Goal: Task Accomplishment & Management: Complete application form

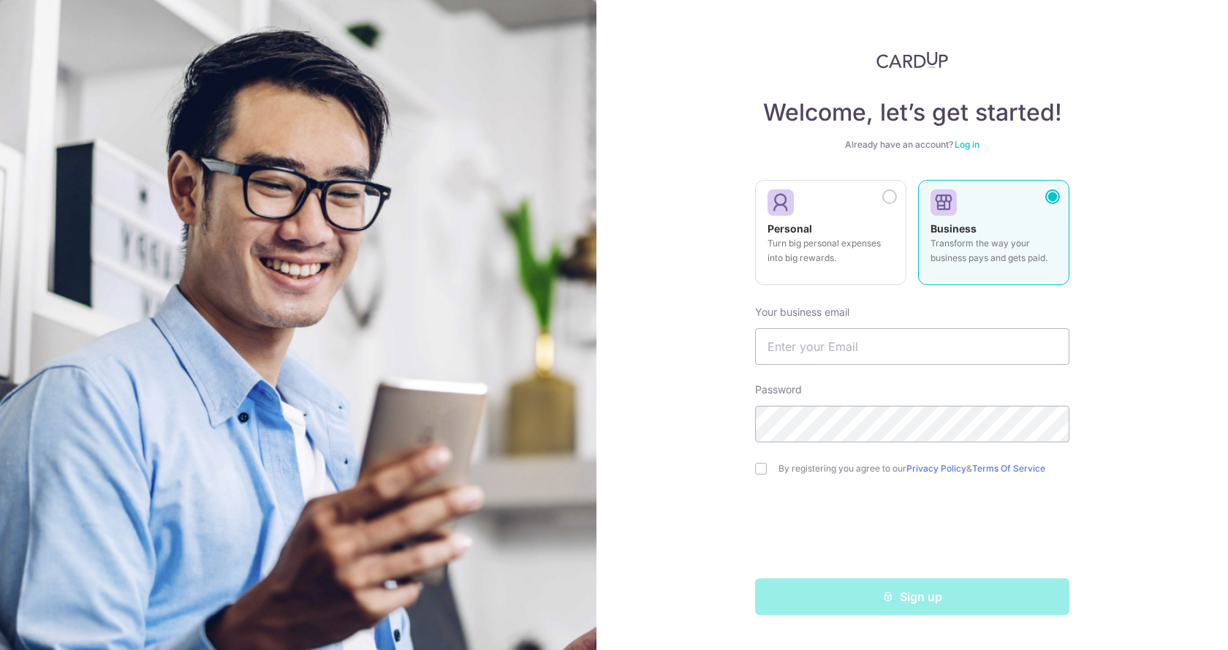
click at [998, 235] on div "Business Transform the way your business pays and gets paid." at bounding box center [994, 247] width 126 height 51
click at [911, 349] on input "text" at bounding box center [912, 346] width 314 height 37
click at [963, 142] on link "Log in" at bounding box center [967, 144] width 25 height 11
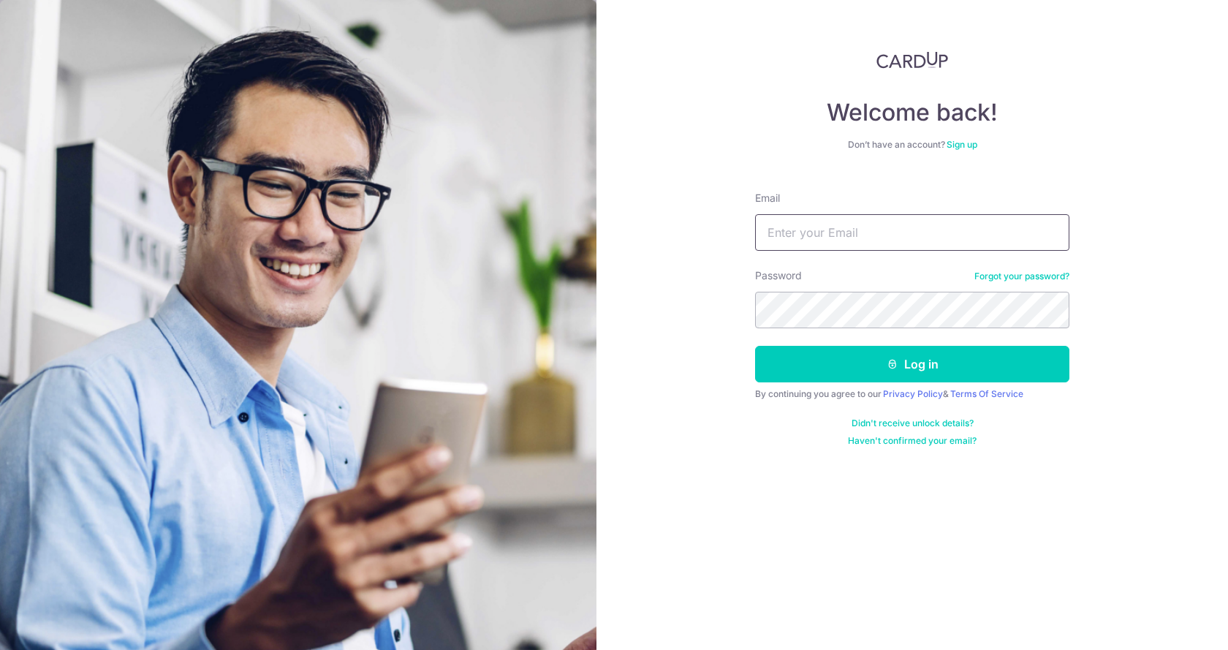
click at [845, 234] on input "Email" at bounding box center [912, 232] width 314 height 37
type input "admin@ada.com.sg"
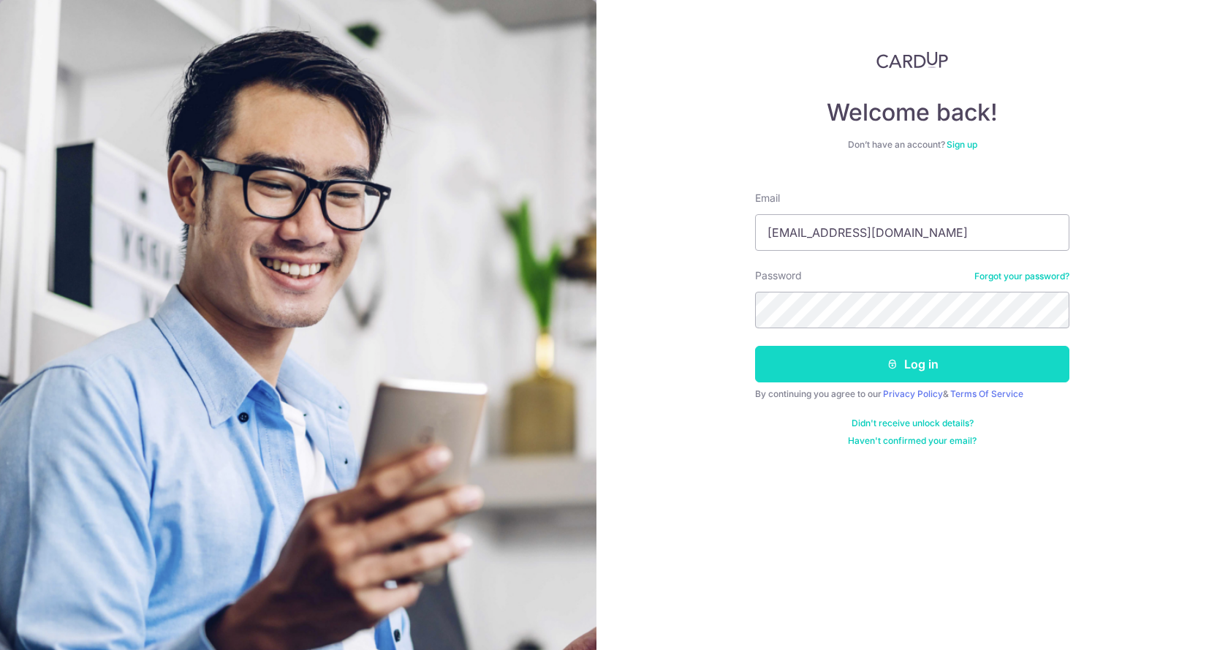
click at [768, 373] on button "Log in" at bounding box center [912, 364] width 314 height 37
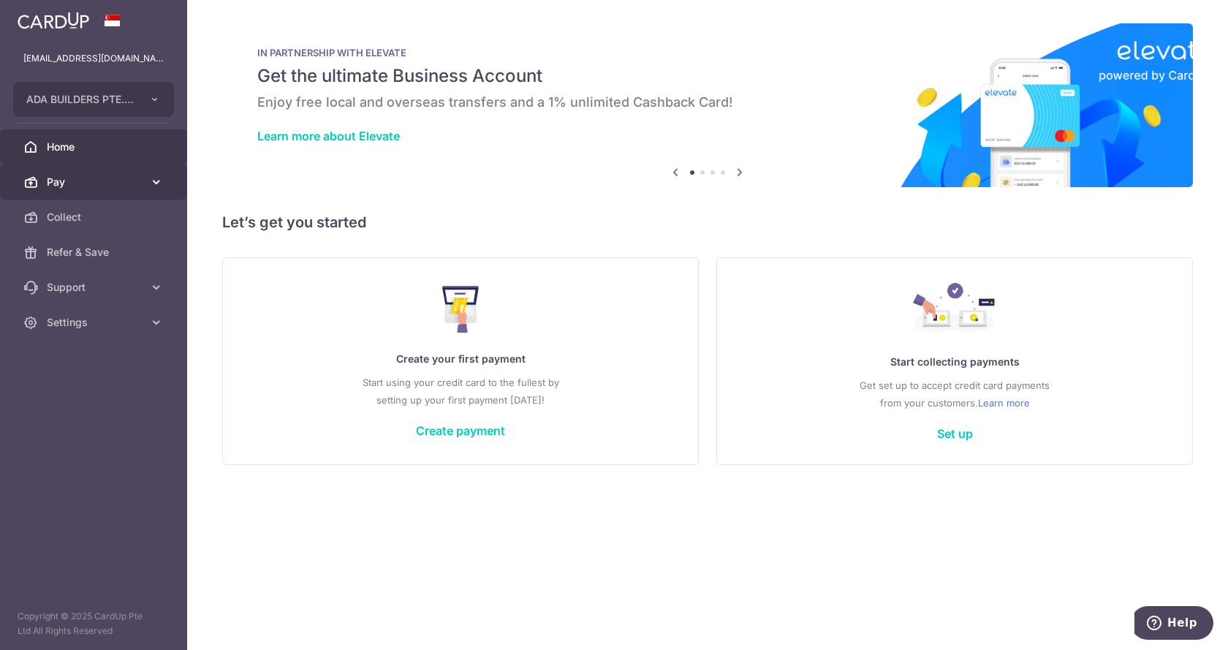
click at [145, 188] on link "Pay" at bounding box center [93, 182] width 187 height 35
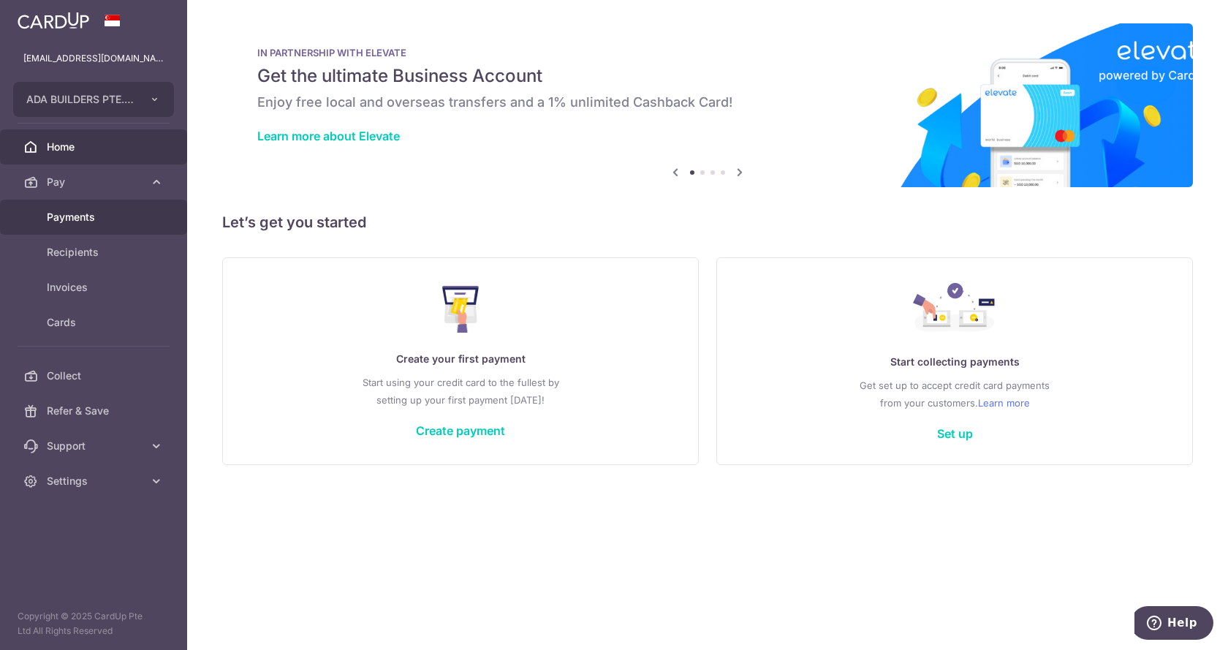
click at [101, 222] on span "Payments" at bounding box center [95, 217] width 97 height 15
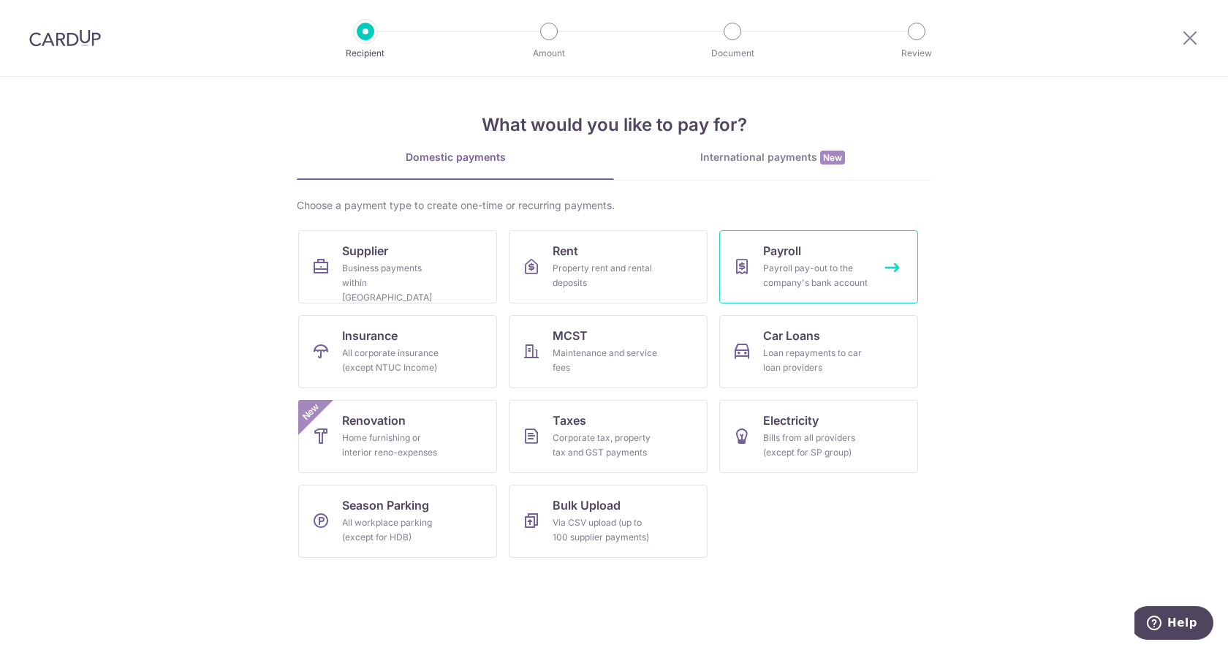
click at [804, 276] on div "Payroll pay-out to the company's bank account" at bounding box center [815, 275] width 105 height 29
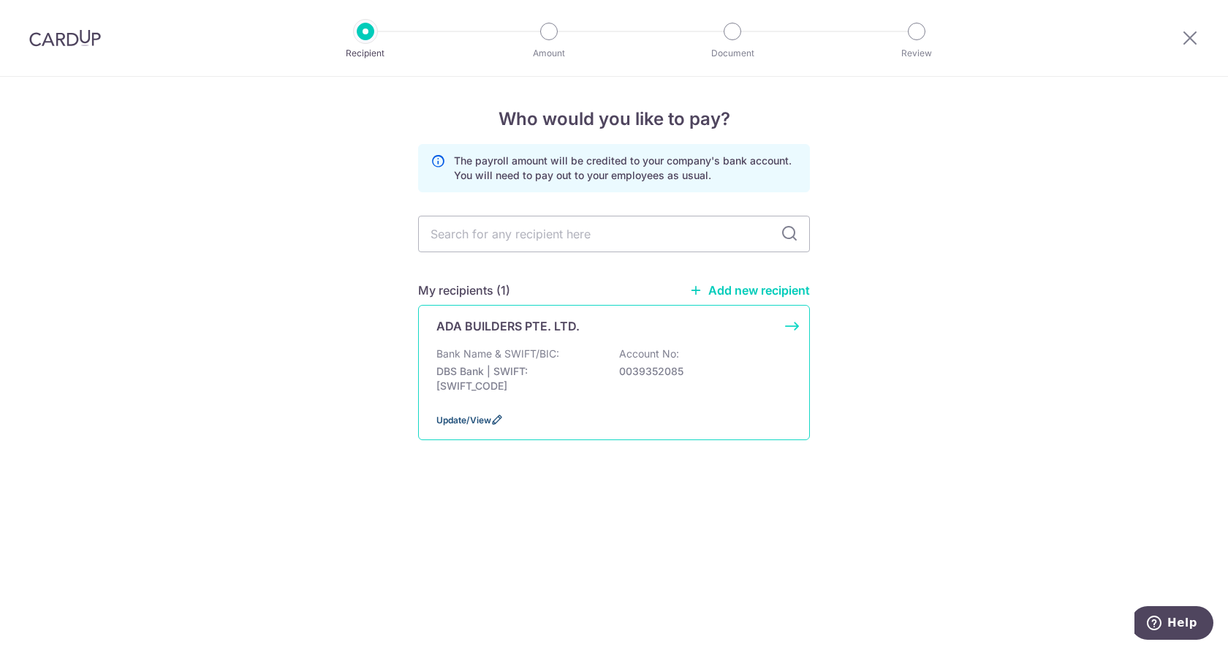
click at [472, 418] on span "Update/View" at bounding box center [464, 420] width 55 height 11
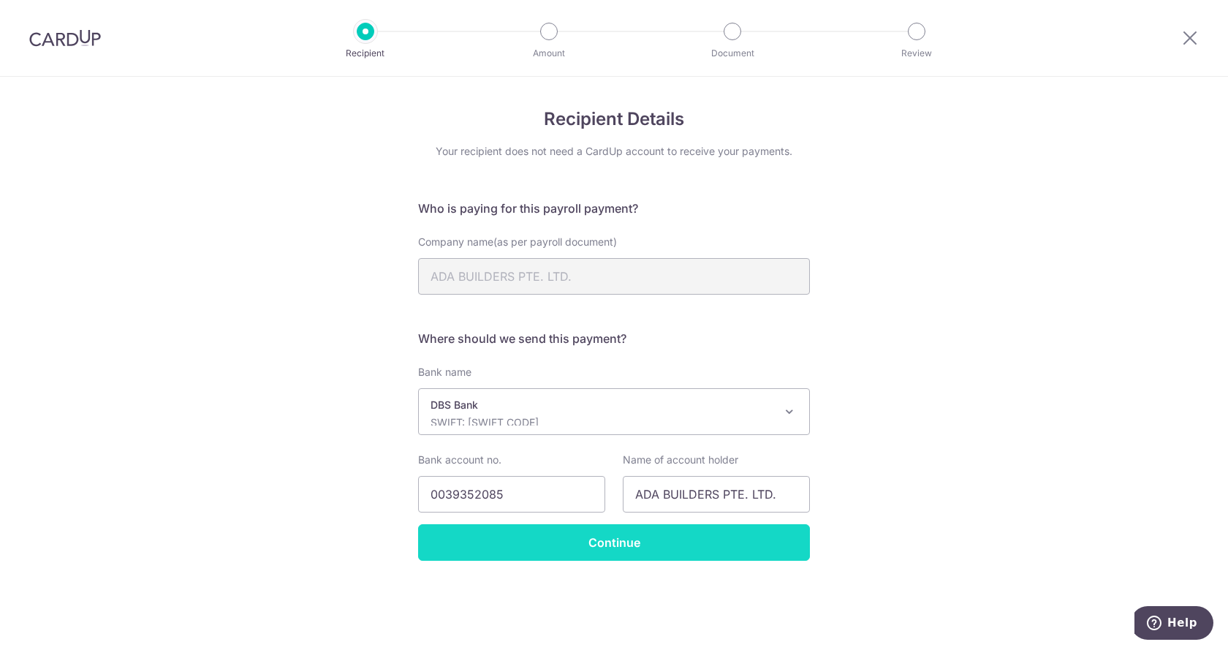
click at [621, 550] on input "Continue" at bounding box center [614, 542] width 392 height 37
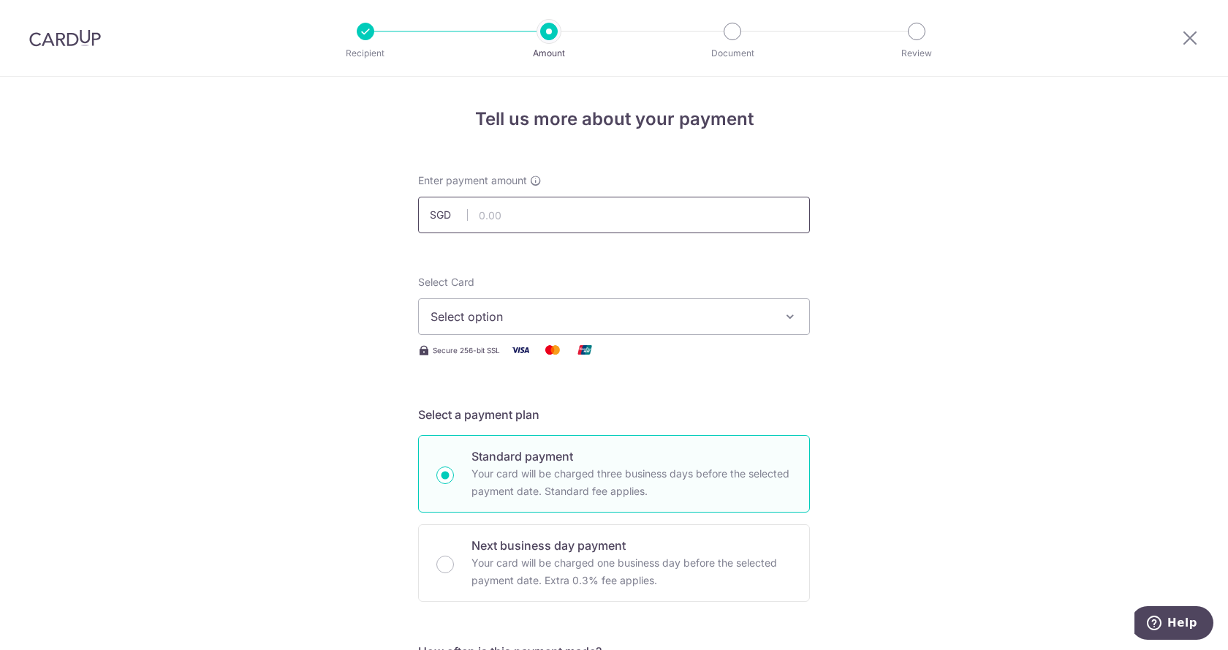
click at [540, 216] on input "text" at bounding box center [614, 215] width 392 height 37
type input "7,500.00"
click at [487, 319] on span "Select option" at bounding box center [601, 317] width 341 height 18
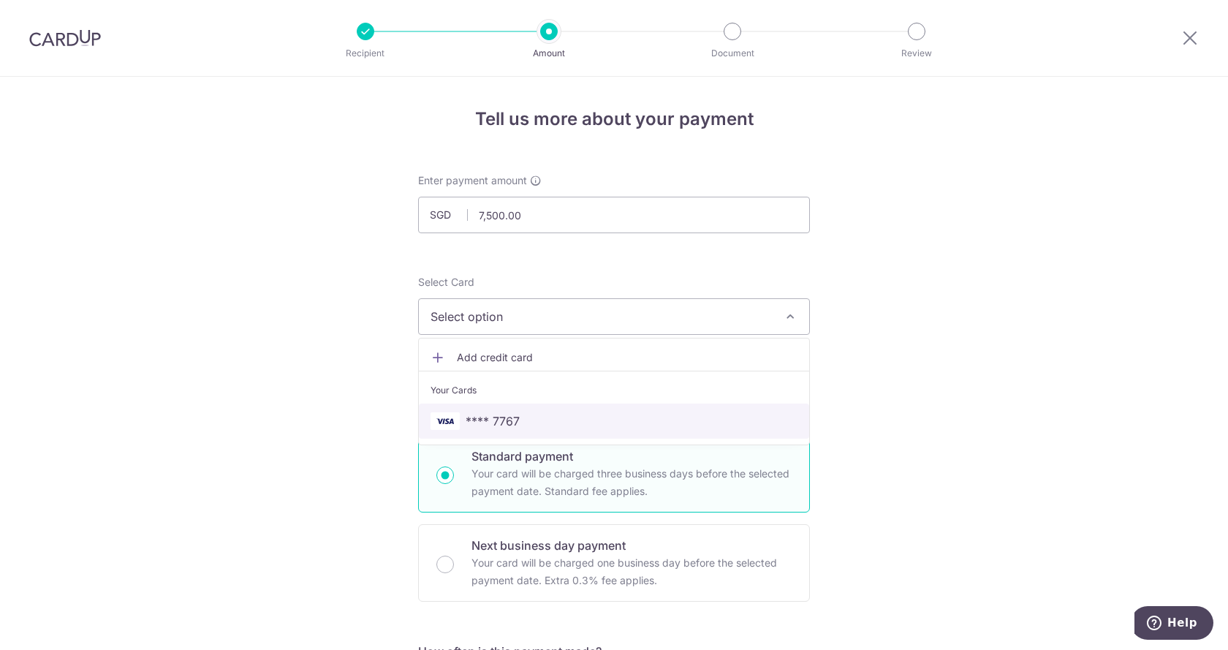
click at [494, 419] on span "**** 7767" at bounding box center [493, 421] width 54 height 18
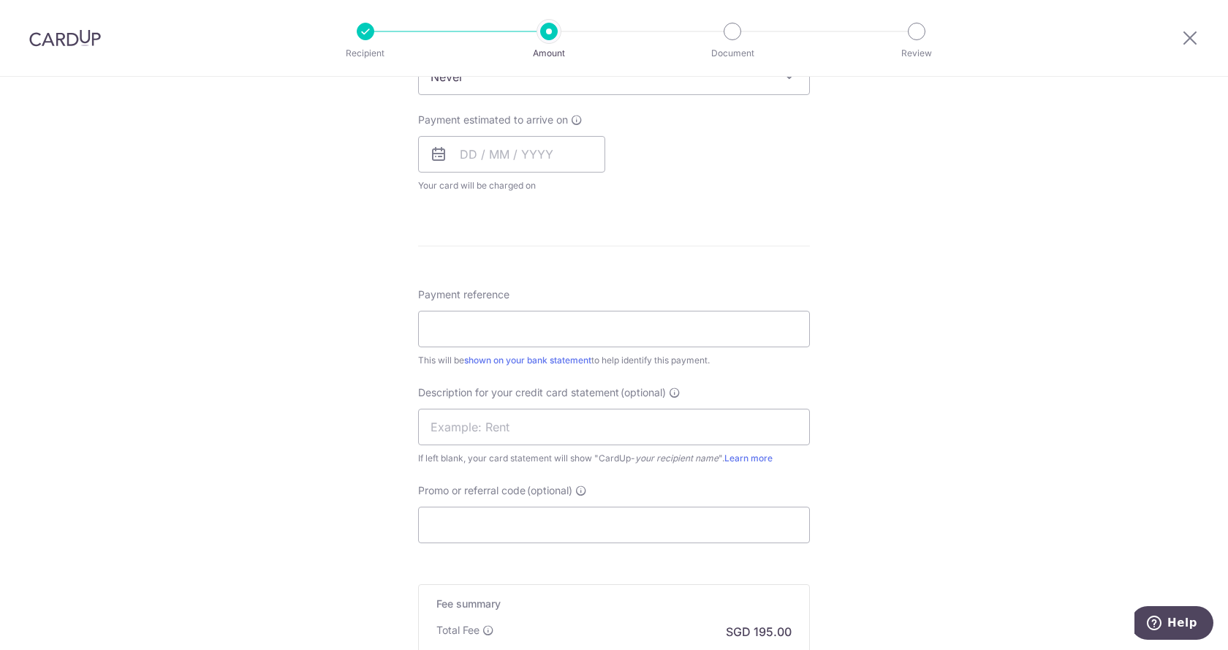
scroll to position [658, 0]
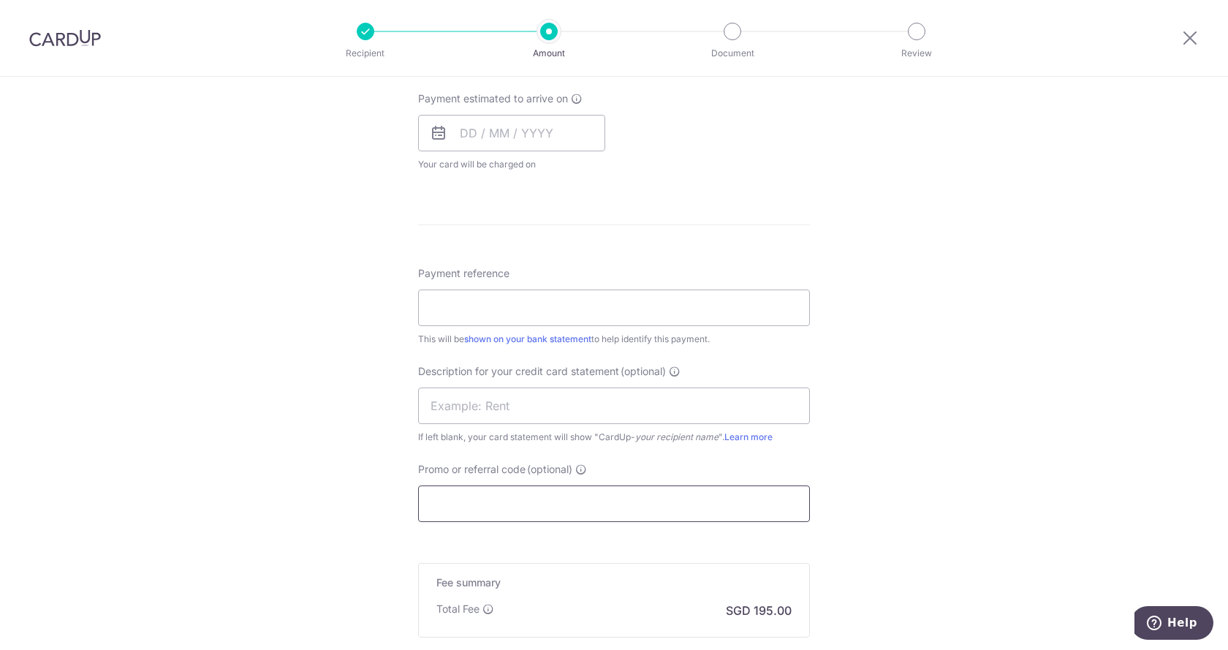
click at [550, 497] on input "Promo or referral code (optional)" at bounding box center [614, 503] width 392 height 37
paste input "NGLONGFAK428"
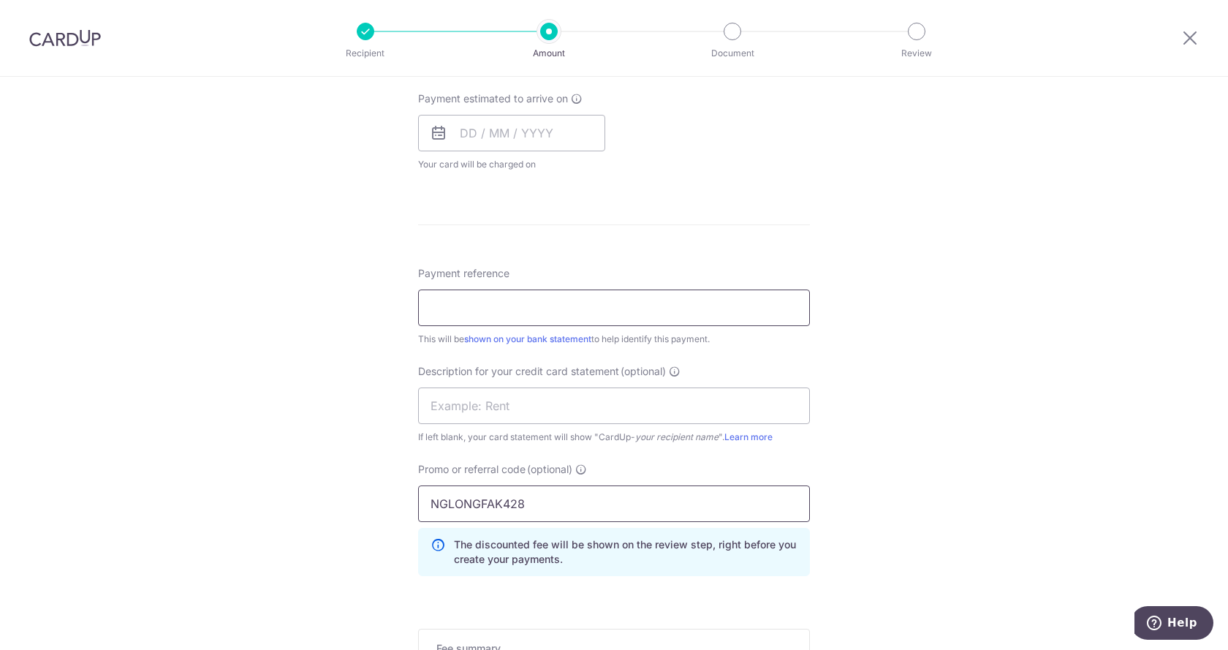
type input "NGLONGFAK428"
click at [493, 311] on input "Payment reference" at bounding box center [614, 308] width 392 height 37
click at [423, 308] on input "SALARY-SEPT 2025" at bounding box center [614, 308] width 392 height 37
drag, startPoint x: 658, startPoint y: 311, endPoint x: 392, endPoint y: 301, distance: 266.3
click at [392, 301] on div "Tell us more about your payment Enter payment amount SGD 7,500.00 7500.00 Selec…" at bounding box center [614, 155] width 1228 height 1472
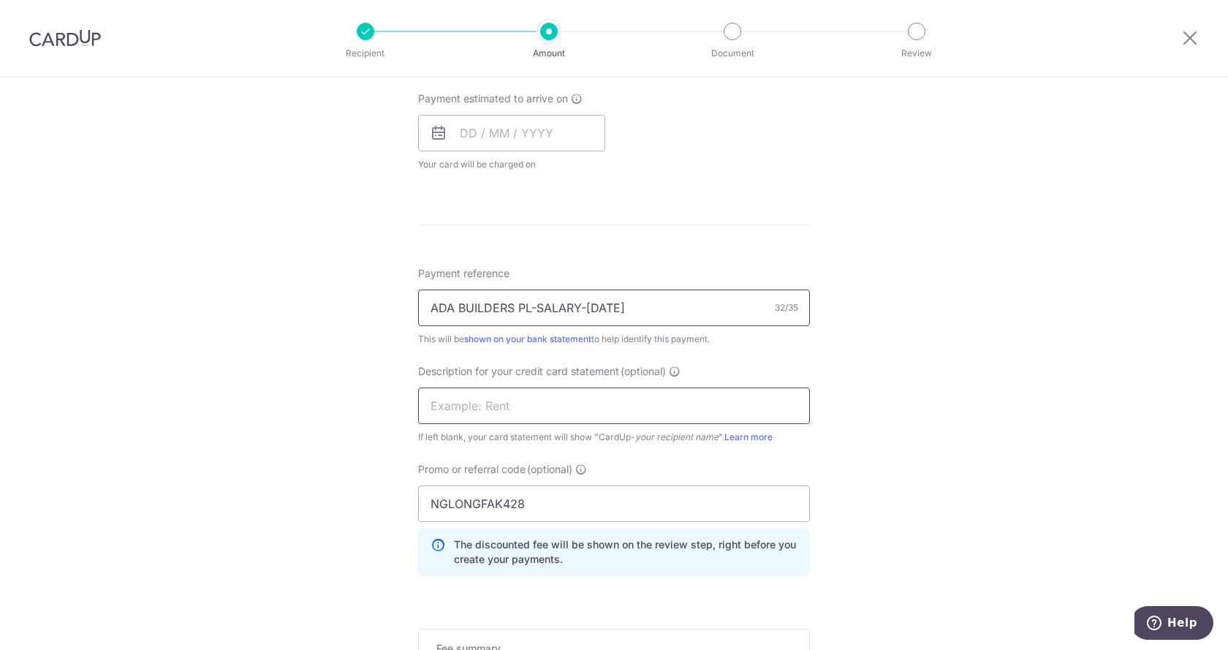
type input "ADA BUILDERS PL-SALARY-[DATE]"
click at [492, 401] on input "text" at bounding box center [614, 406] width 392 height 37
paste input "ADA BUILDERS PL"
drag, startPoint x: 540, startPoint y: 409, endPoint x: 266, endPoint y: 363, distance: 277.3
click at [266, 363] on div "Tell us more about your payment Enter payment amount SGD 7,500.00 7500.00 Selec…" at bounding box center [614, 155] width 1228 height 1472
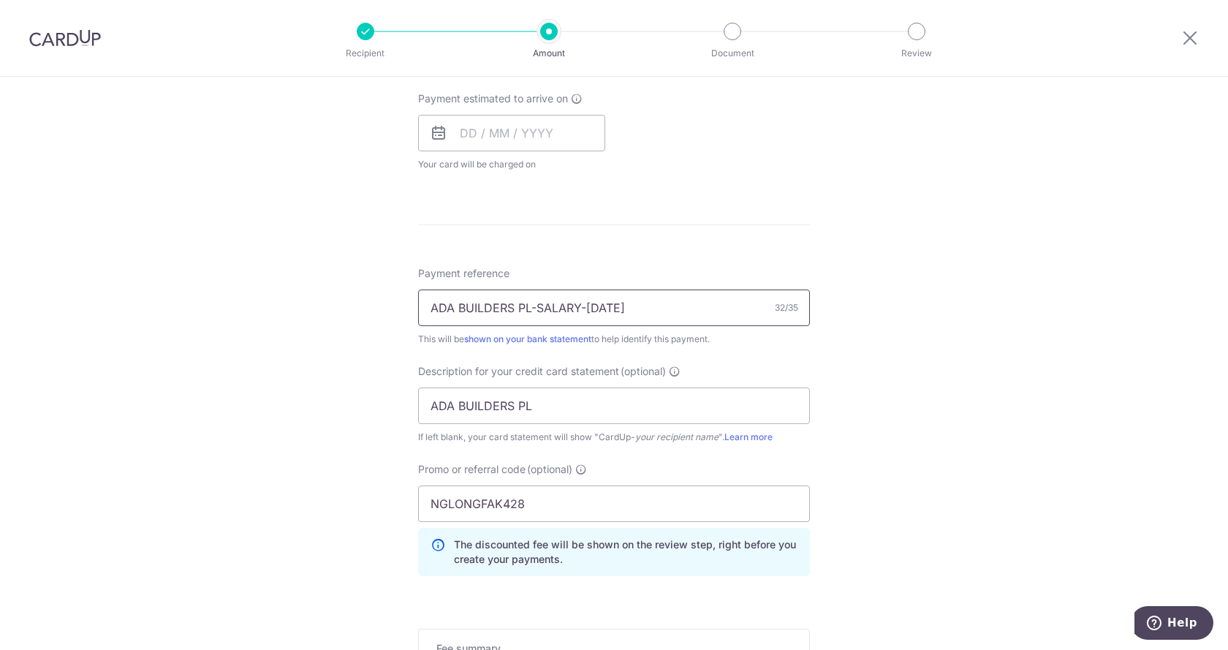
drag, startPoint x: 648, startPoint y: 306, endPoint x: 533, endPoint y: 306, distance: 114.8
click at [533, 306] on input "ADA BUILDERS PL-SALARY-[DATE]" at bounding box center [614, 308] width 392 height 37
click at [507, 407] on input "ADA BUILDERS PL" at bounding box center [614, 406] width 392 height 37
drag, startPoint x: 375, startPoint y: 375, endPoint x: 302, endPoint y: 367, distance: 73.6
click at [302, 367] on div "Tell us more about your payment Enter payment amount SGD 7,500.00 7500.00 Selec…" at bounding box center [614, 155] width 1228 height 1472
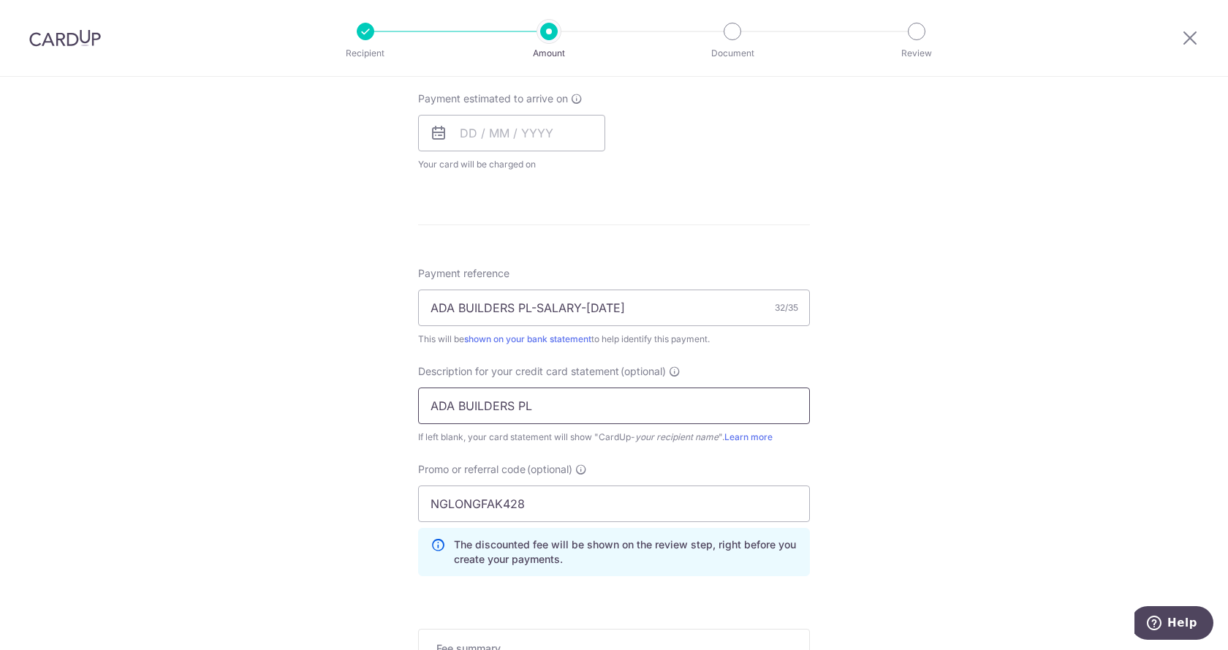
paste input "SALARY-SEPT 202"
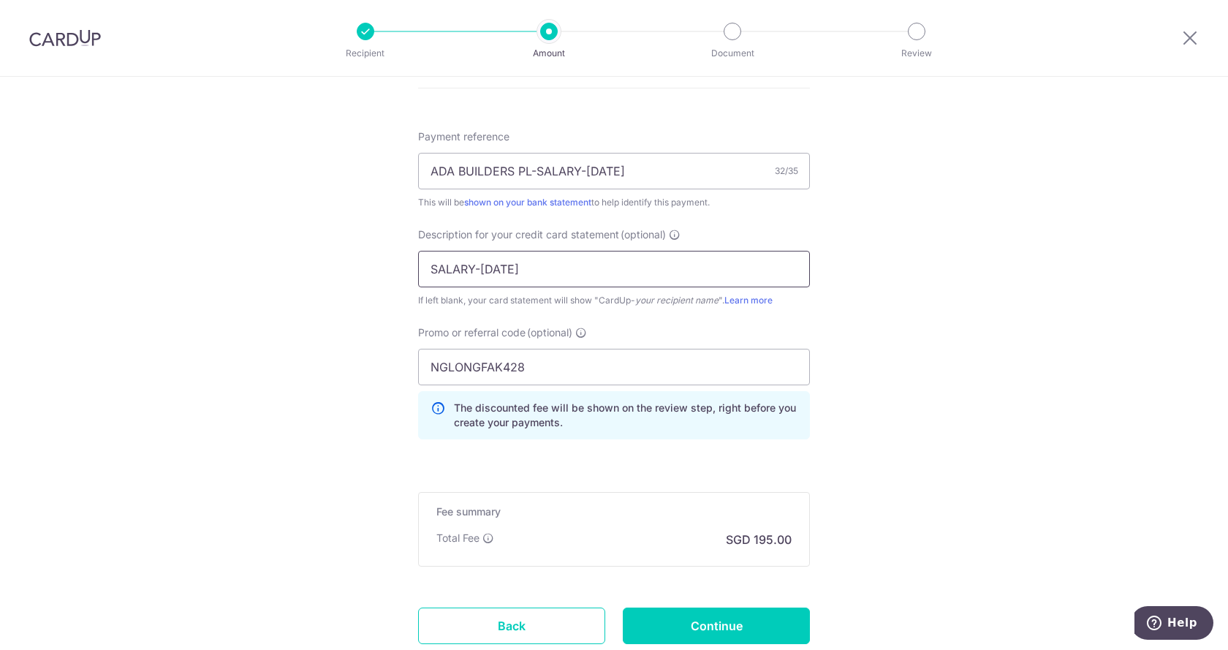
scroll to position [804, 0]
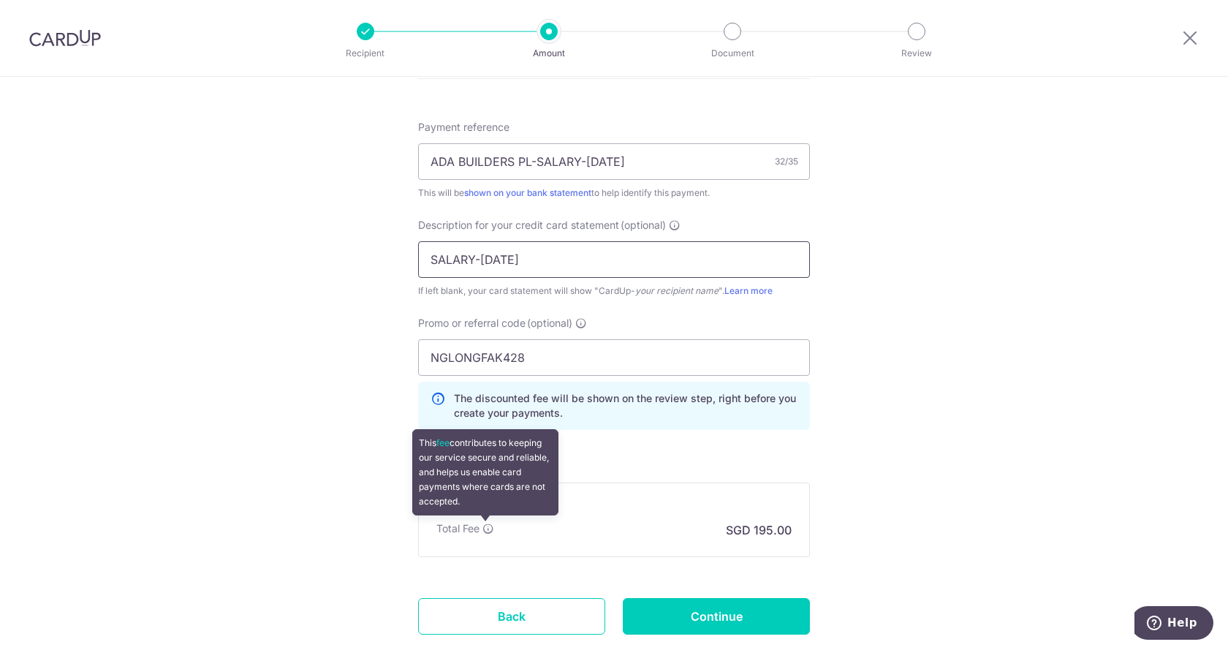
type input "SALARY-SEPT'25"
click at [485, 527] on icon at bounding box center [489, 529] width 12 height 12
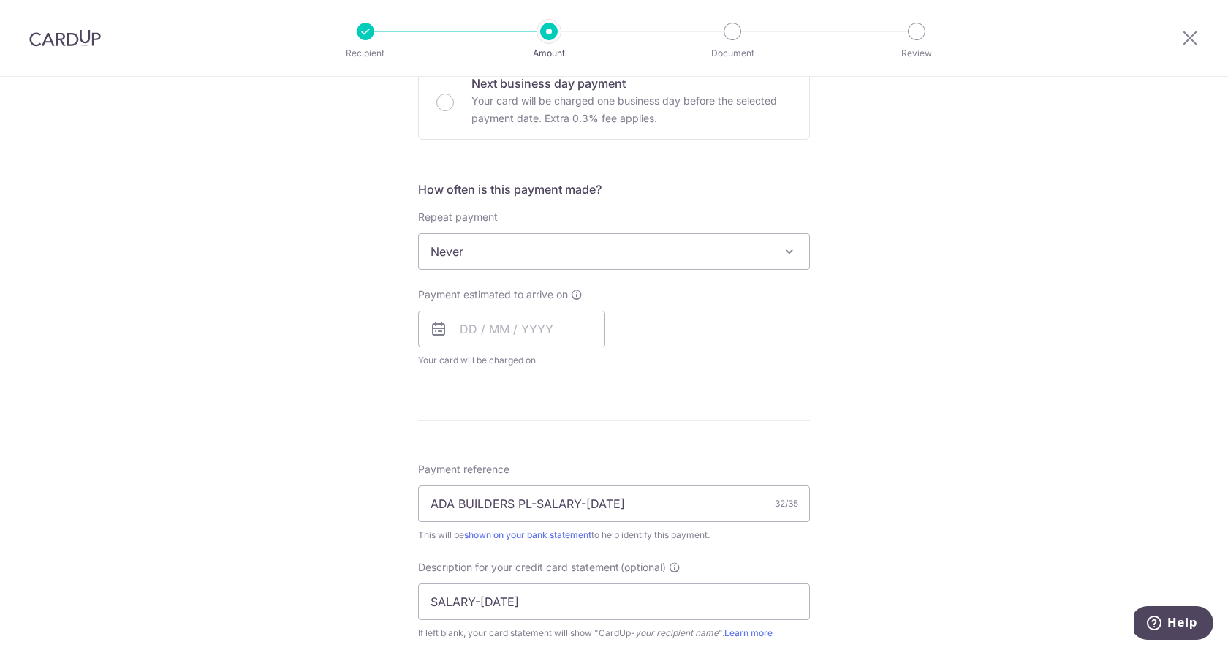
scroll to position [439, 0]
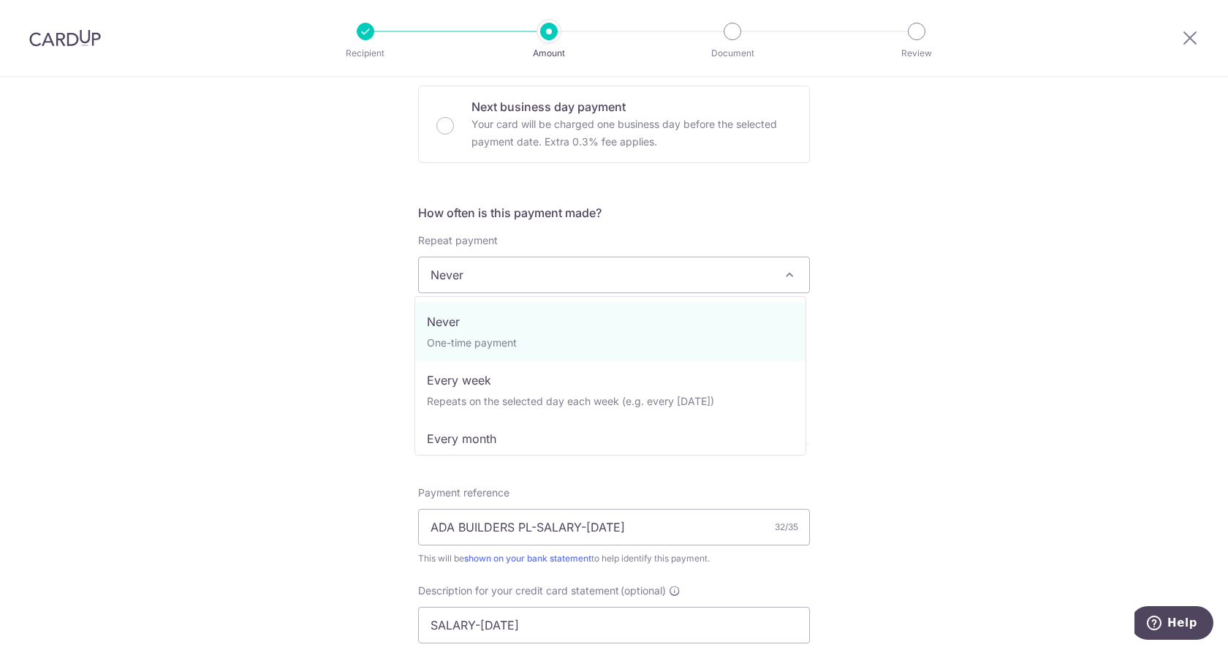
click at [606, 287] on span "Never" at bounding box center [614, 274] width 390 height 35
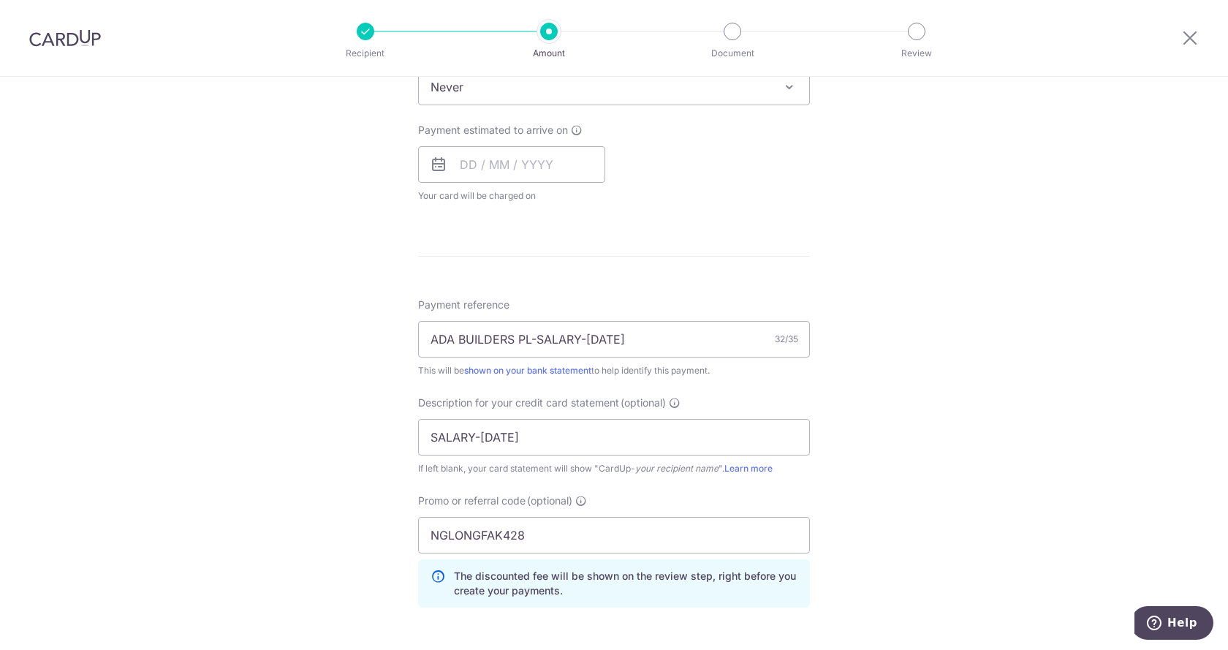
scroll to position [606, 0]
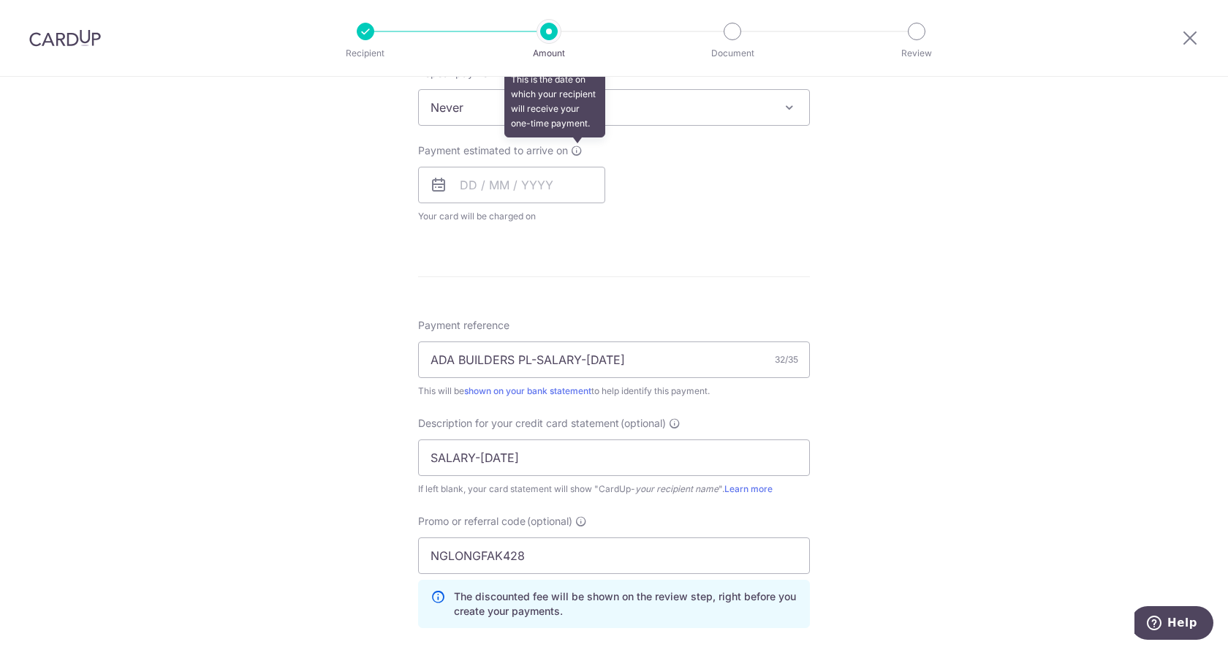
click at [573, 150] on icon at bounding box center [577, 151] width 12 height 12
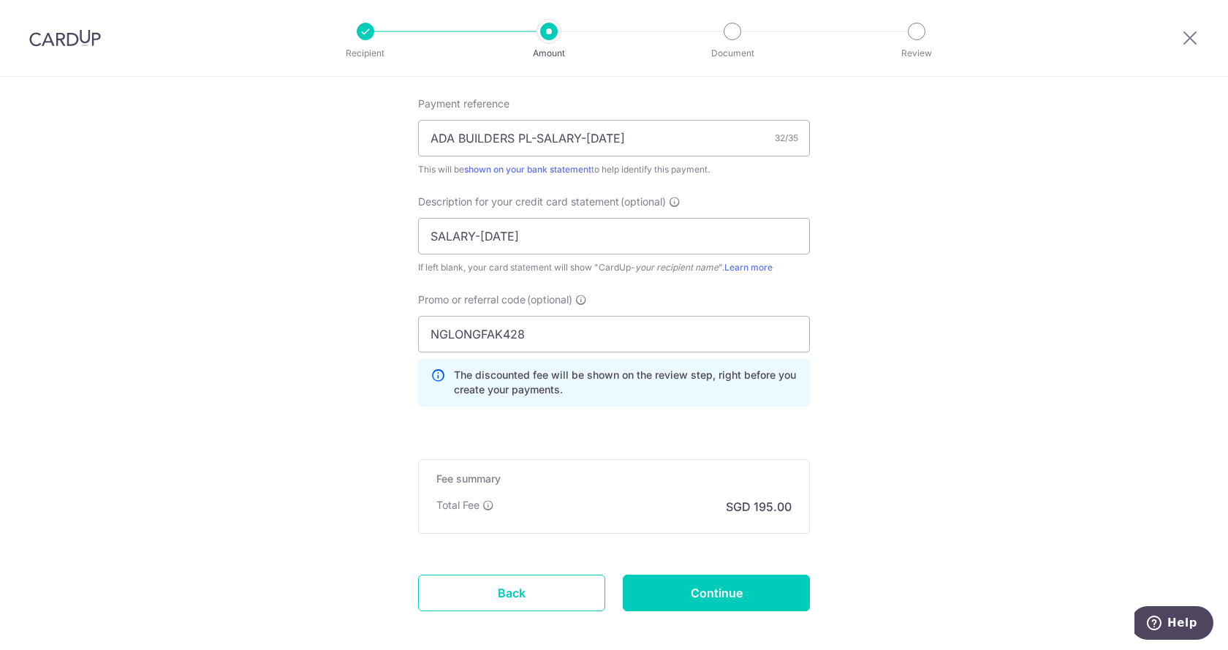
scroll to position [899, 0]
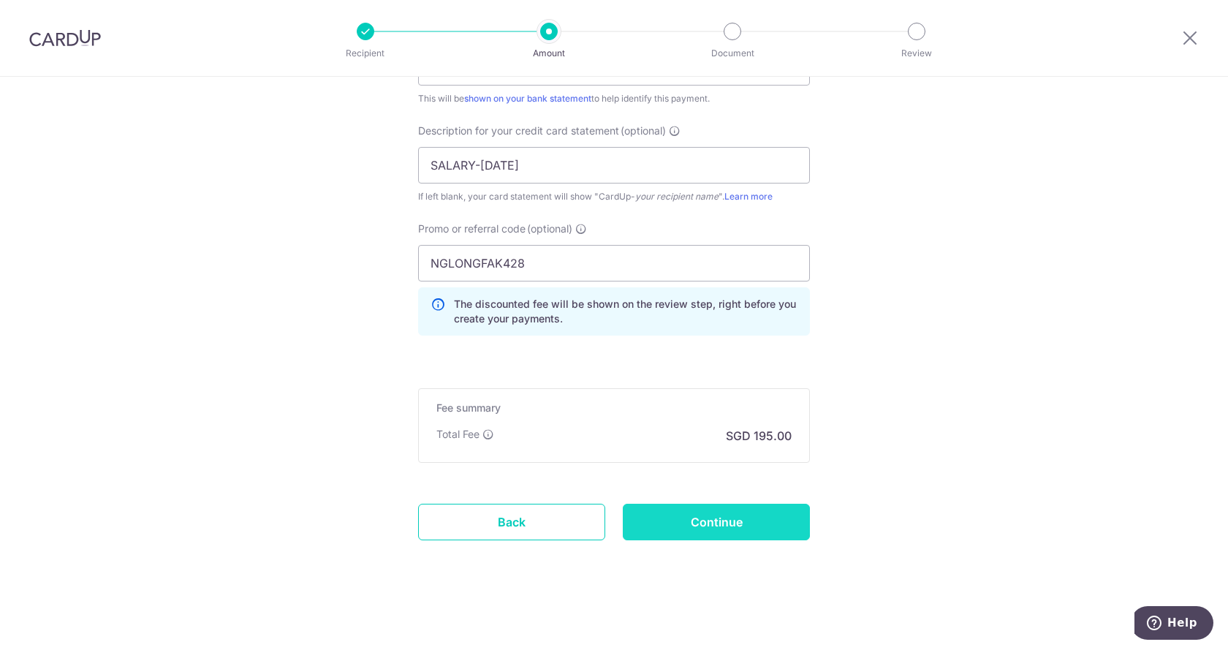
click at [732, 524] on input "Continue" at bounding box center [716, 522] width 187 height 37
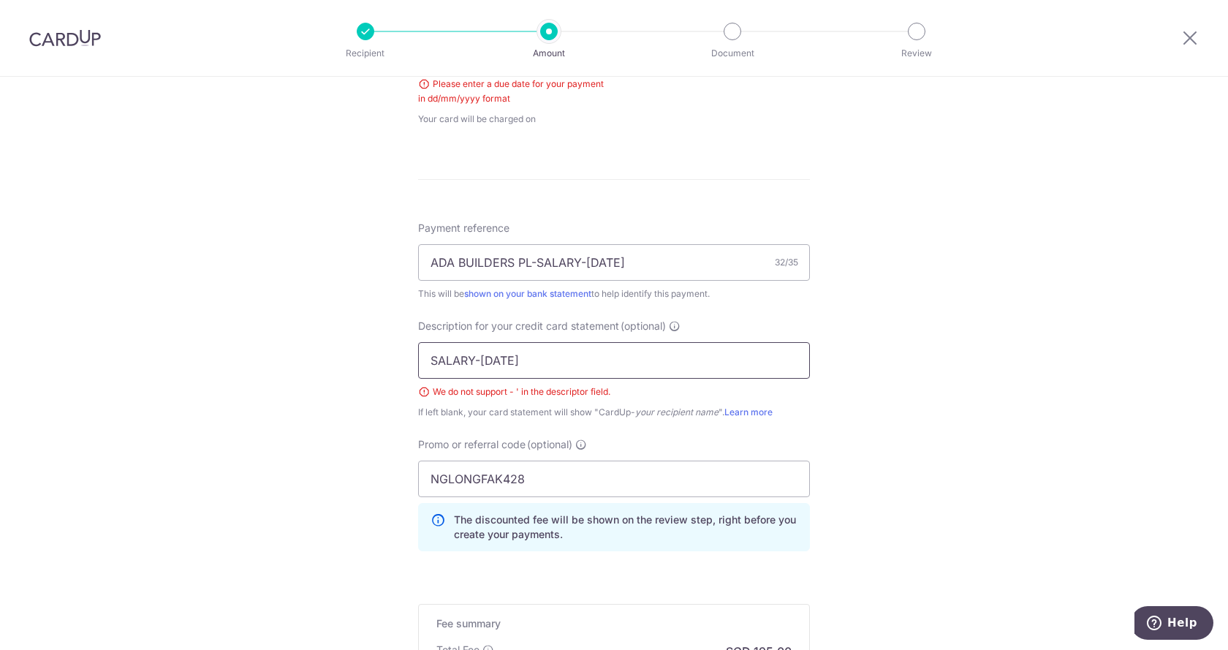
click at [511, 359] on input "SALARY-SEPT'25" at bounding box center [614, 360] width 392 height 37
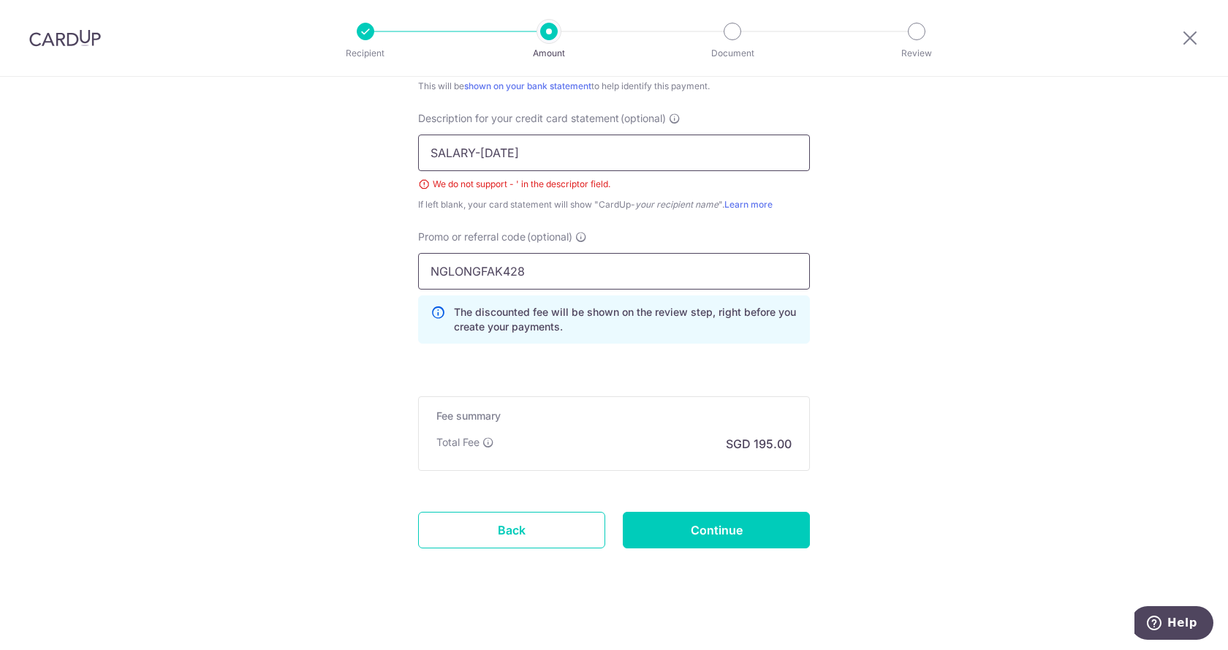
scroll to position [954, 0]
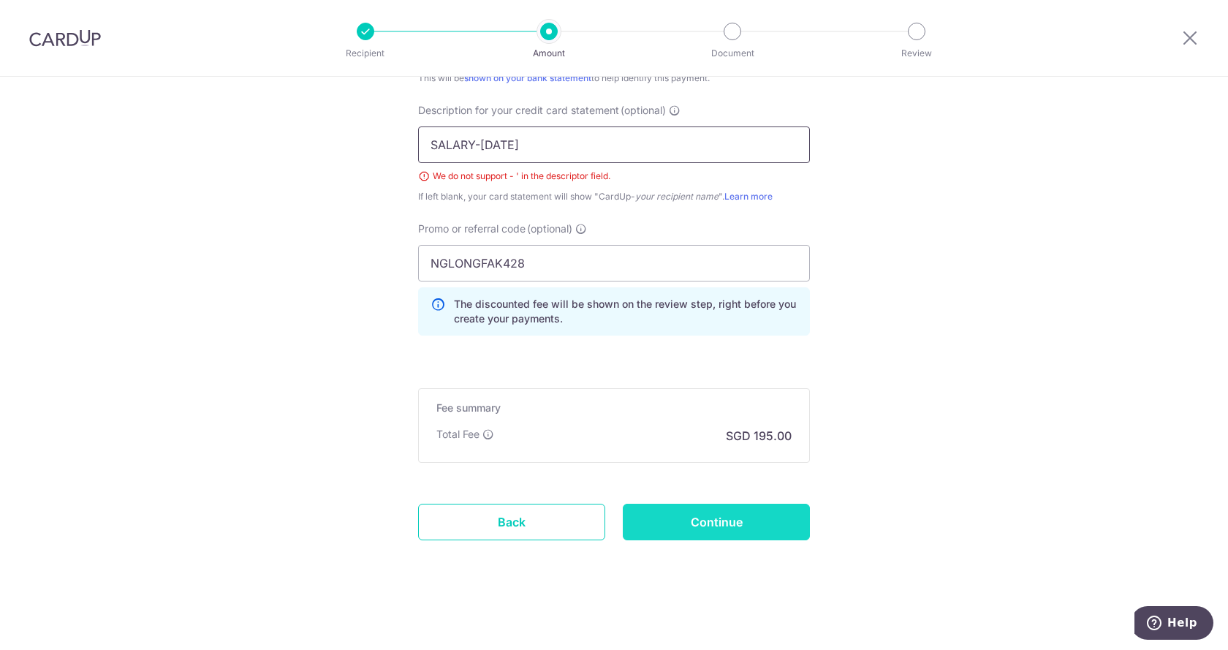
type input "SALARY-[DATE]"
click at [699, 532] on input "Continue" at bounding box center [716, 522] width 187 height 37
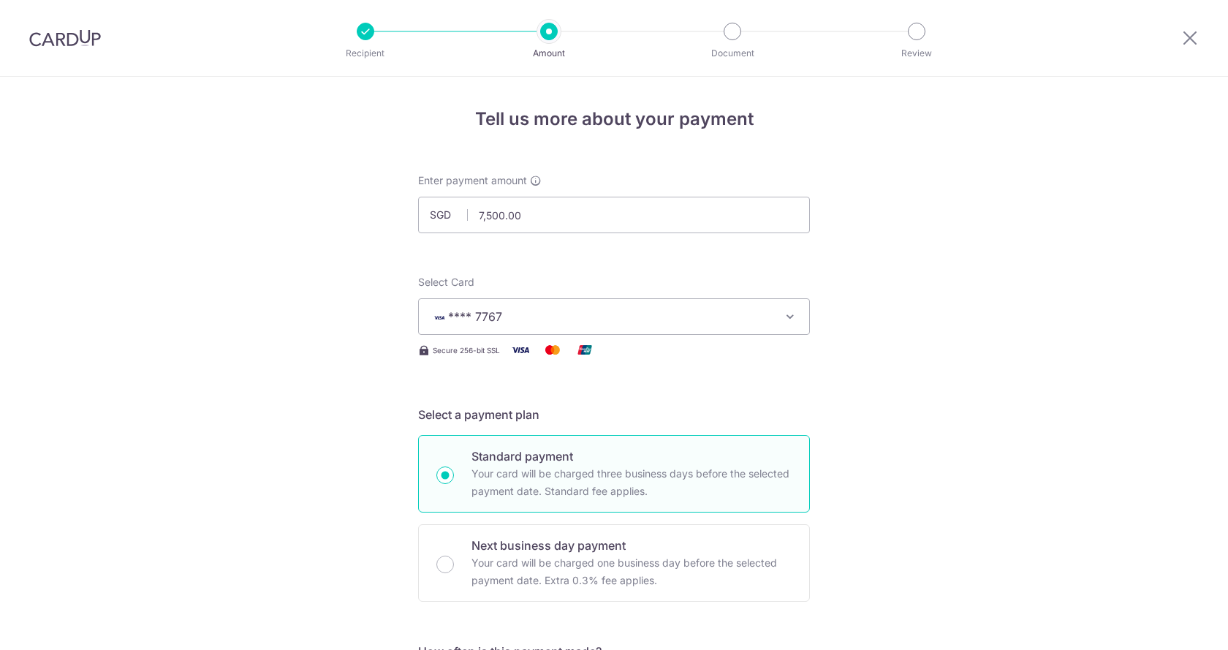
scroll to position [738, 0]
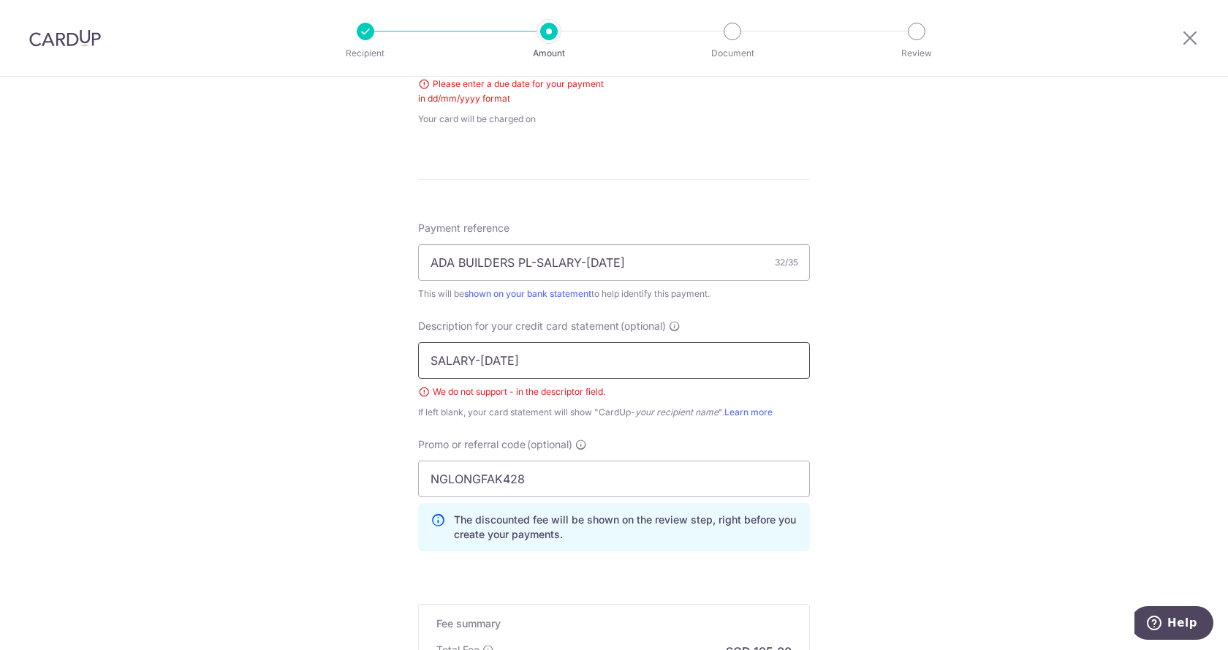
drag, startPoint x: 471, startPoint y: 363, endPoint x: 646, endPoint y: 375, distance: 175.9
click at [646, 375] on input "SALARY-[DATE]" at bounding box center [614, 360] width 392 height 37
type input "SALARY"
click at [886, 431] on div "Tell us more about your payment Enter payment amount SGD 7,500.00 7500.00 Selec…" at bounding box center [614, 101] width 1228 height 1527
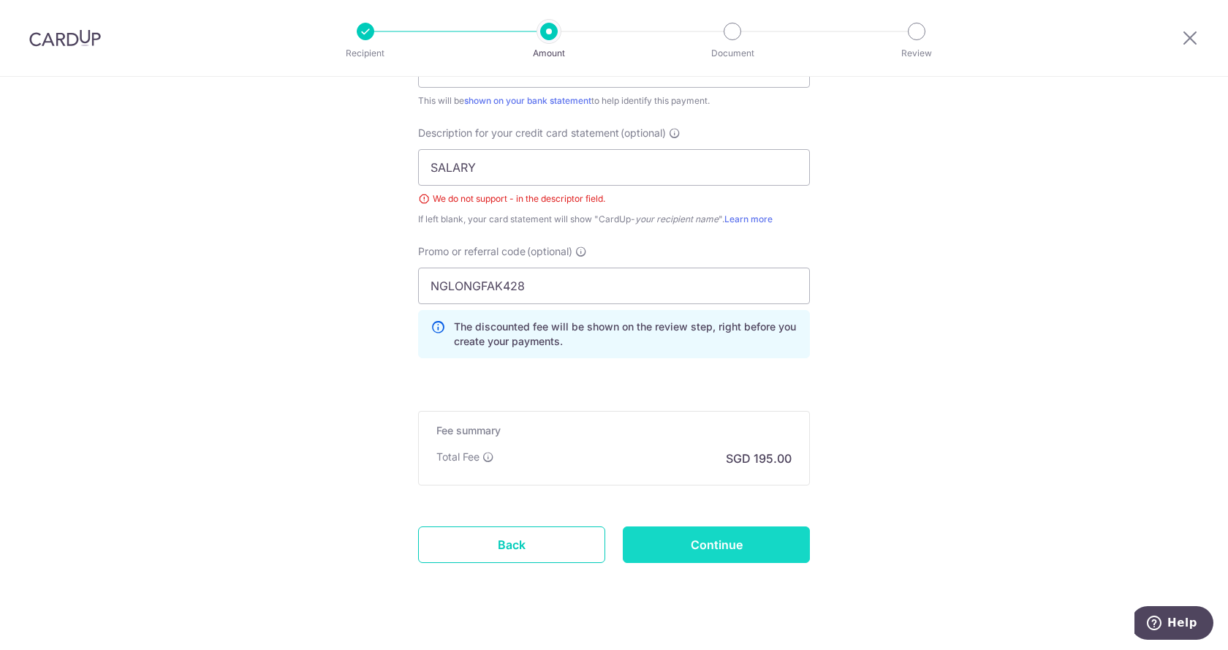
scroll to position [954, 0]
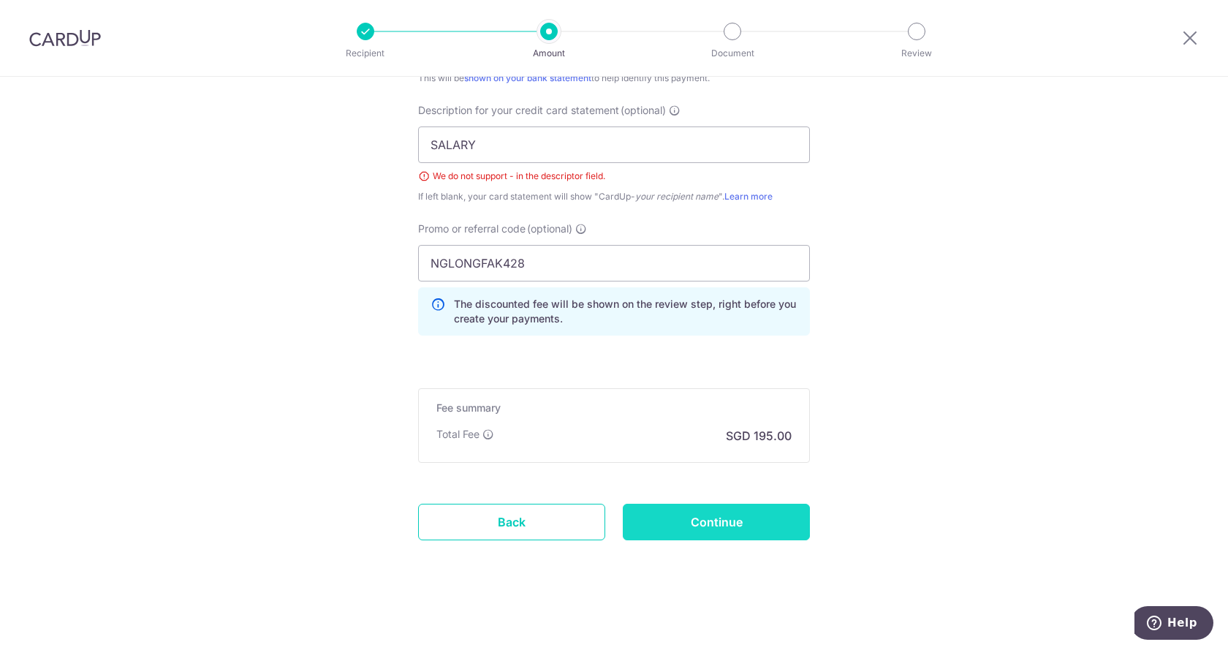
click at [696, 527] on input "Continue" at bounding box center [716, 522] width 187 height 37
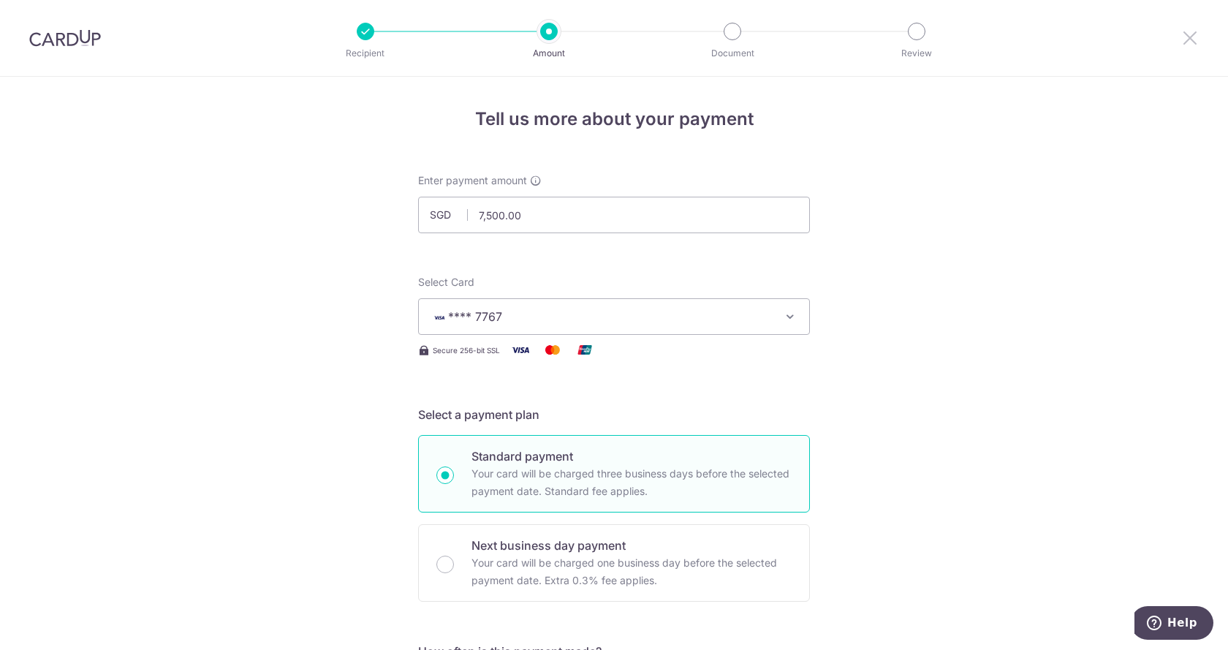
click at [1188, 39] on icon at bounding box center [1191, 38] width 18 height 18
